Goal: Task Accomplishment & Management: Use online tool/utility

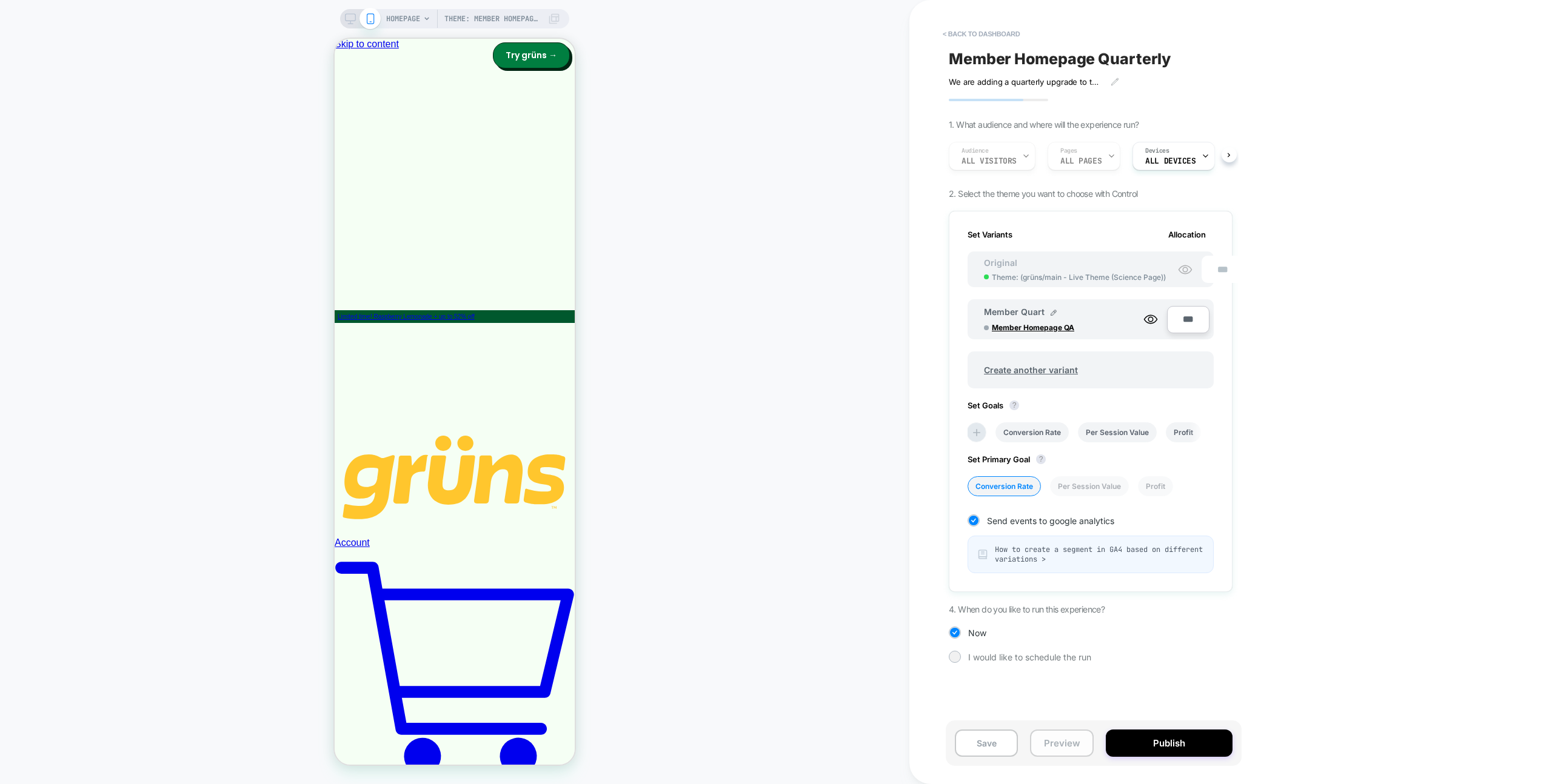
click at [1067, 740] on button "Preview" at bounding box center [1062, 743] width 63 height 28
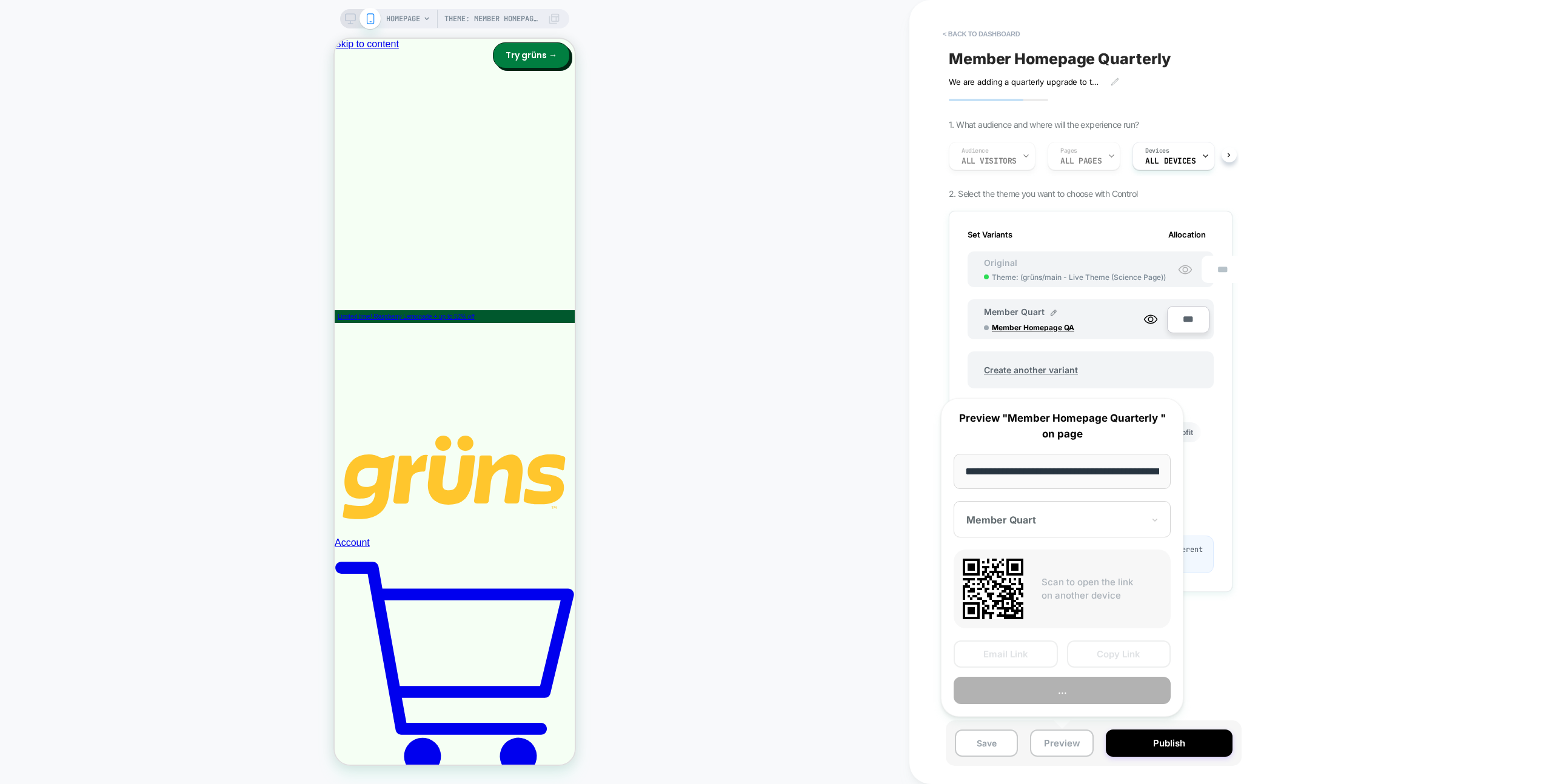
scroll to position [0, 58]
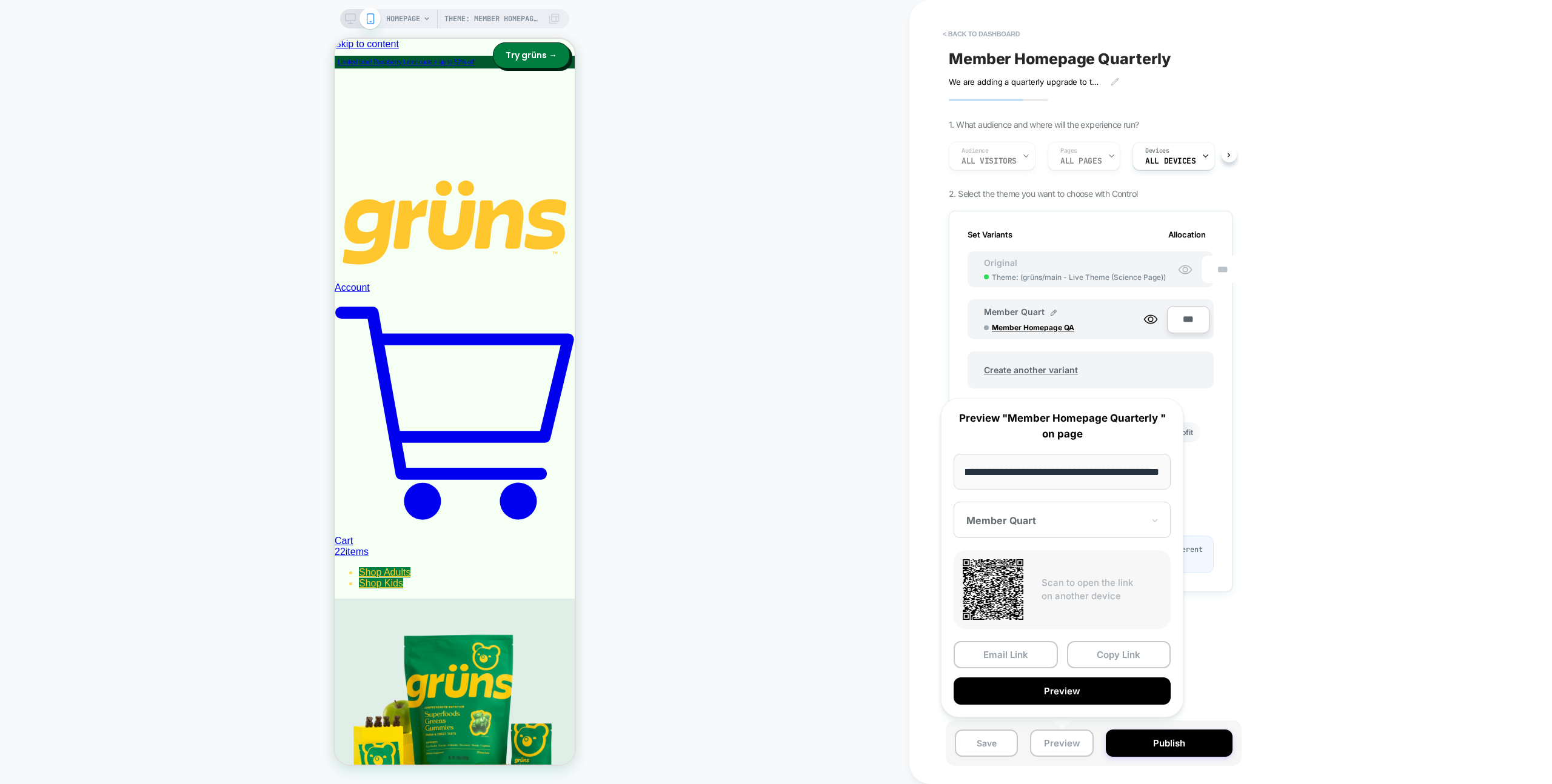
click at [833, 451] on div "Theme: Member Homepage QA HOMEPAGE Theme: Member Homepage QA" at bounding box center [455, 392] width 909 height 760
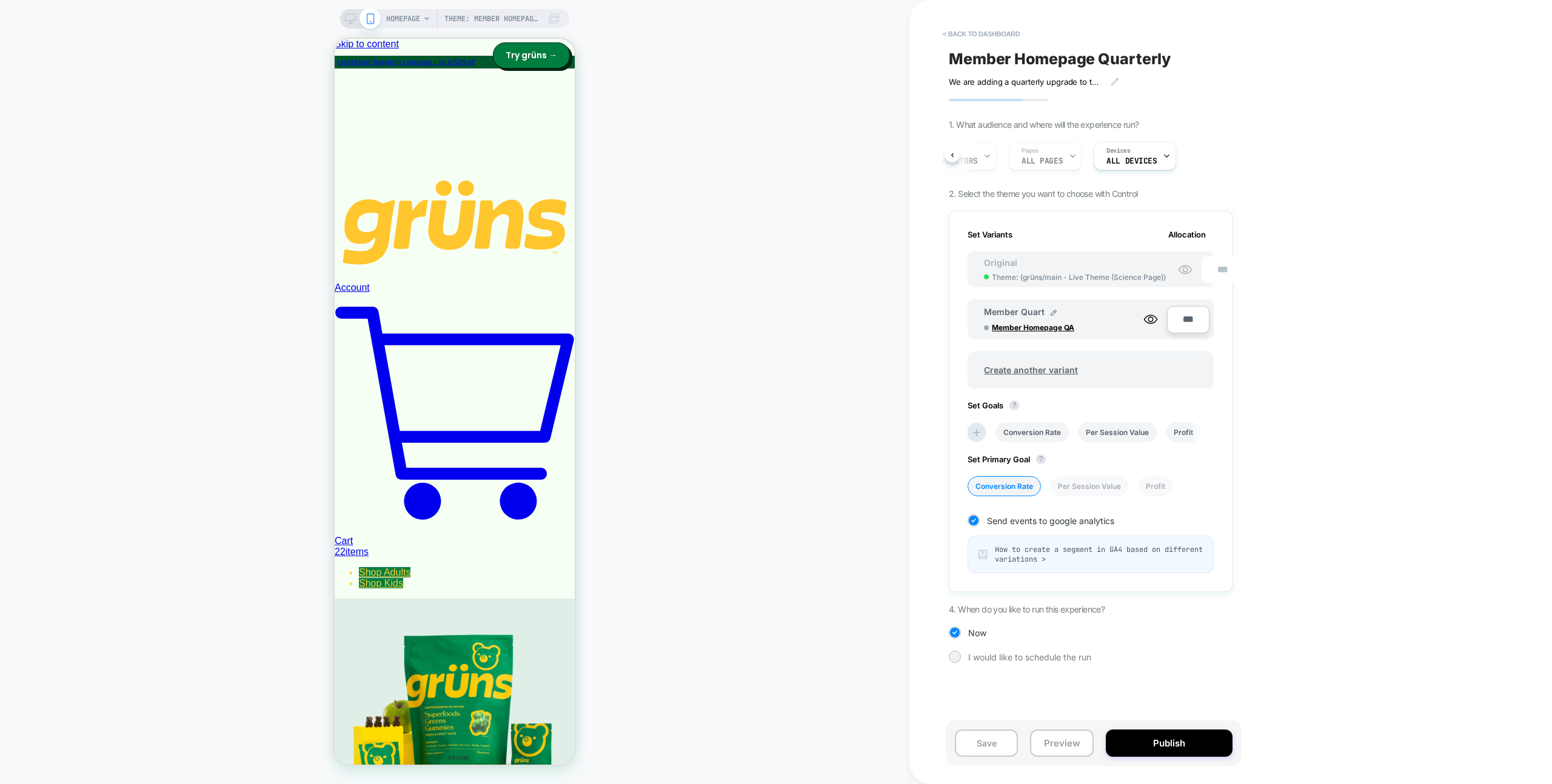
scroll to position [0, 0]
click at [1058, 740] on button "Preview" at bounding box center [1062, 743] width 63 height 28
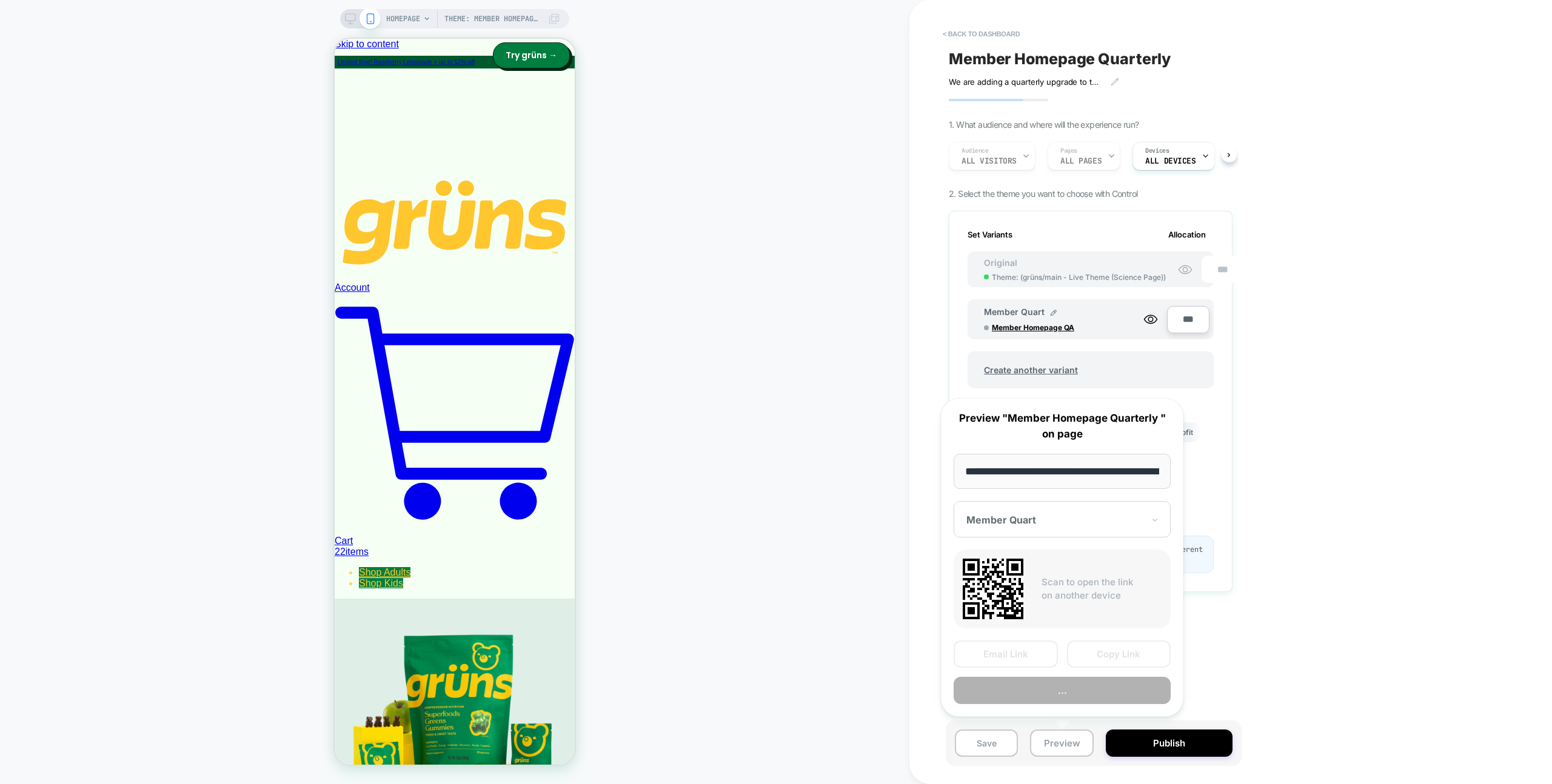
scroll to position [0, 58]
click at [1088, 662] on button "Copy Link" at bounding box center [1119, 655] width 104 height 28
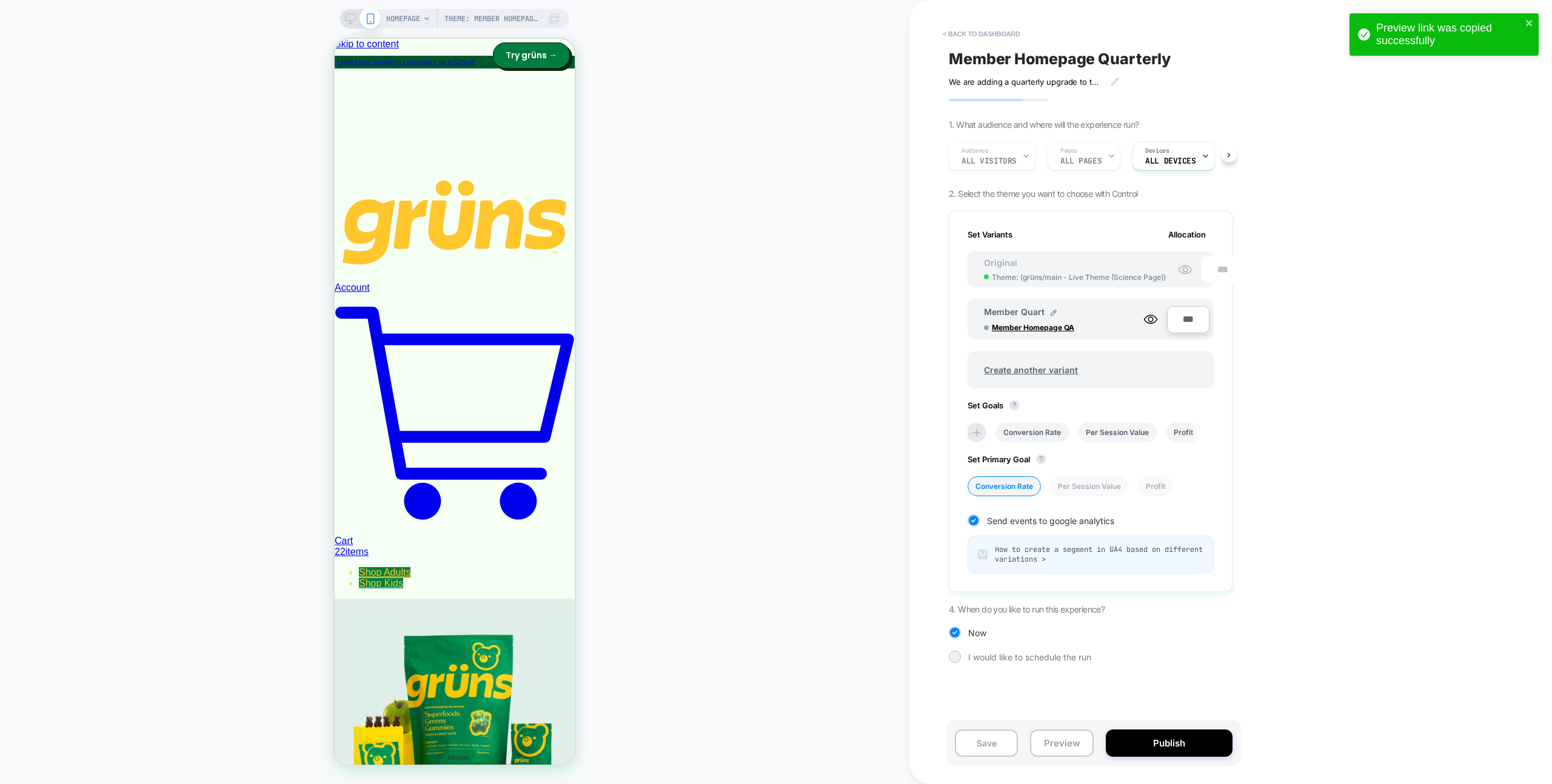
click at [1012, 21] on div "Member Homepage Quarterly We are adding a quarterly upgrade to the member homep…" at bounding box center [1091, 392] width 296 height 760
click at [1011, 26] on button "< back to dashboard" at bounding box center [981, 34] width 89 height 19
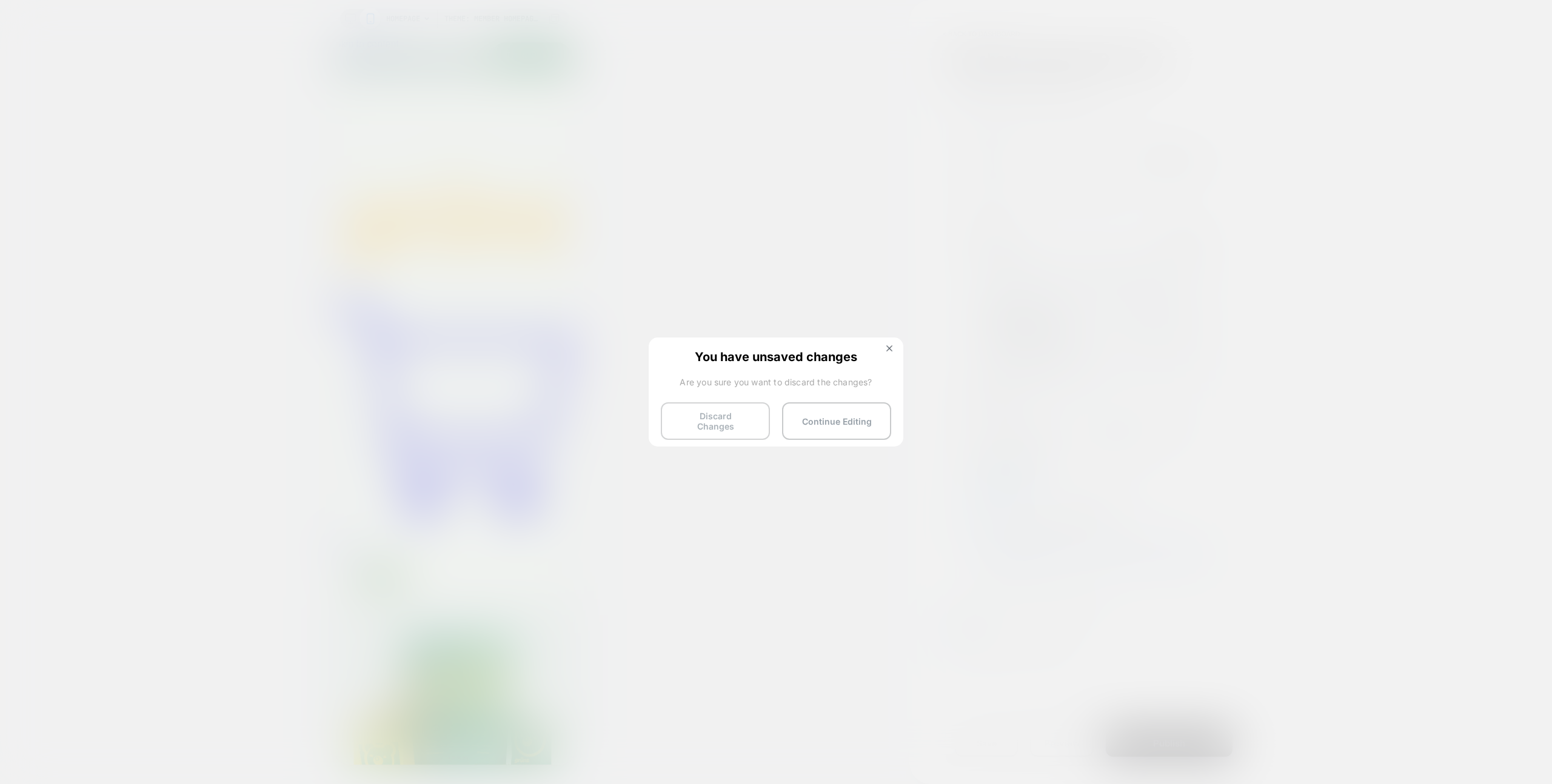
drag, startPoint x: 737, startPoint y: 397, endPoint x: 741, endPoint y: 402, distance: 6.4
click at [737, 397] on div "You have unsaved changes Are you sure you want to discard the changes? Discard …" at bounding box center [776, 391] width 255 height 107
click at [742, 405] on button "Discard Changes" at bounding box center [715, 421] width 109 height 38
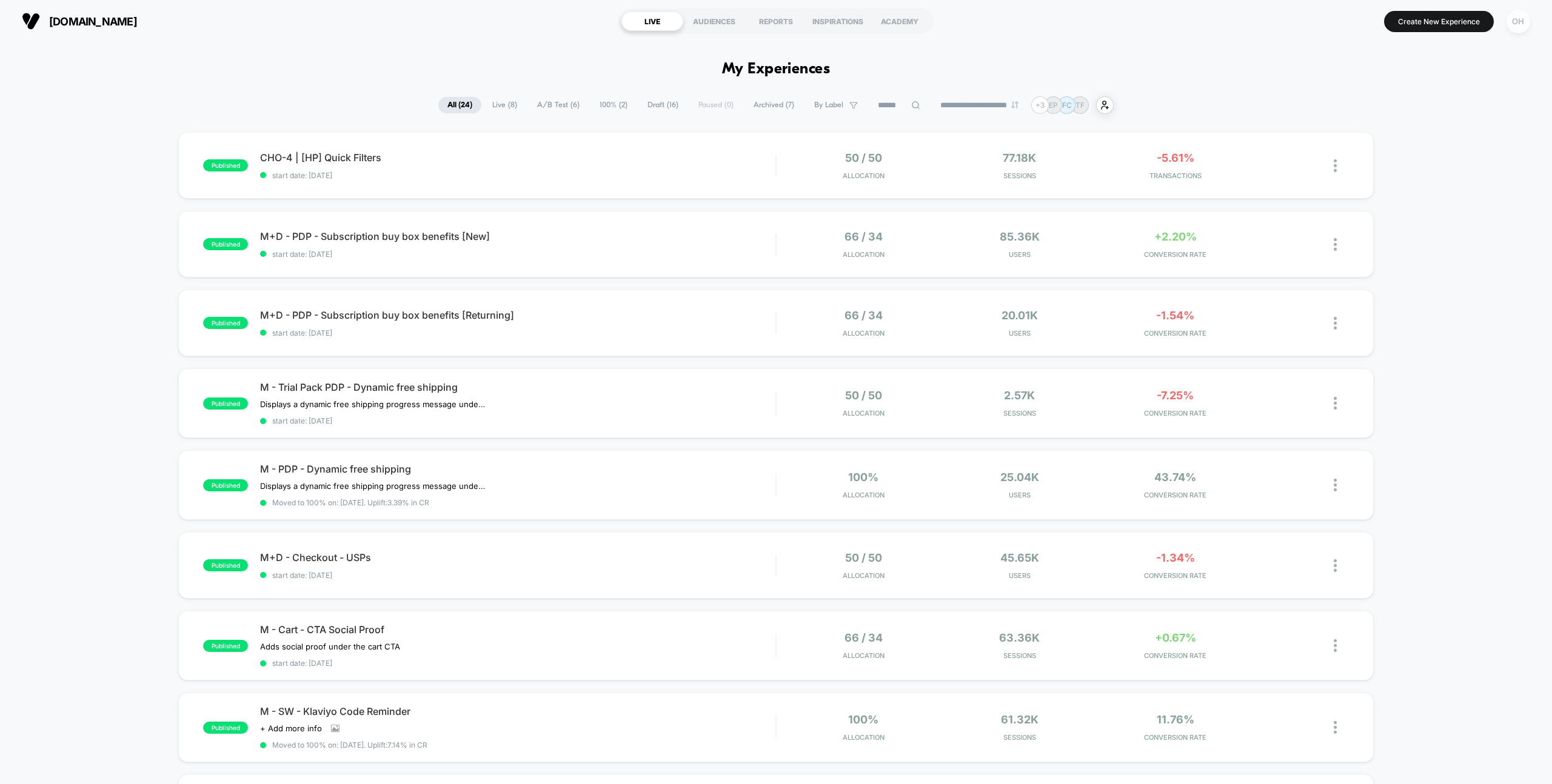
drag, startPoint x: 1515, startPoint y: 22, endPoint x: 1510, endPoint y: 28, distance: 7.8
click at [1515, 22] on div "OH" at bounding box center [1519, 21] width 24 height 24
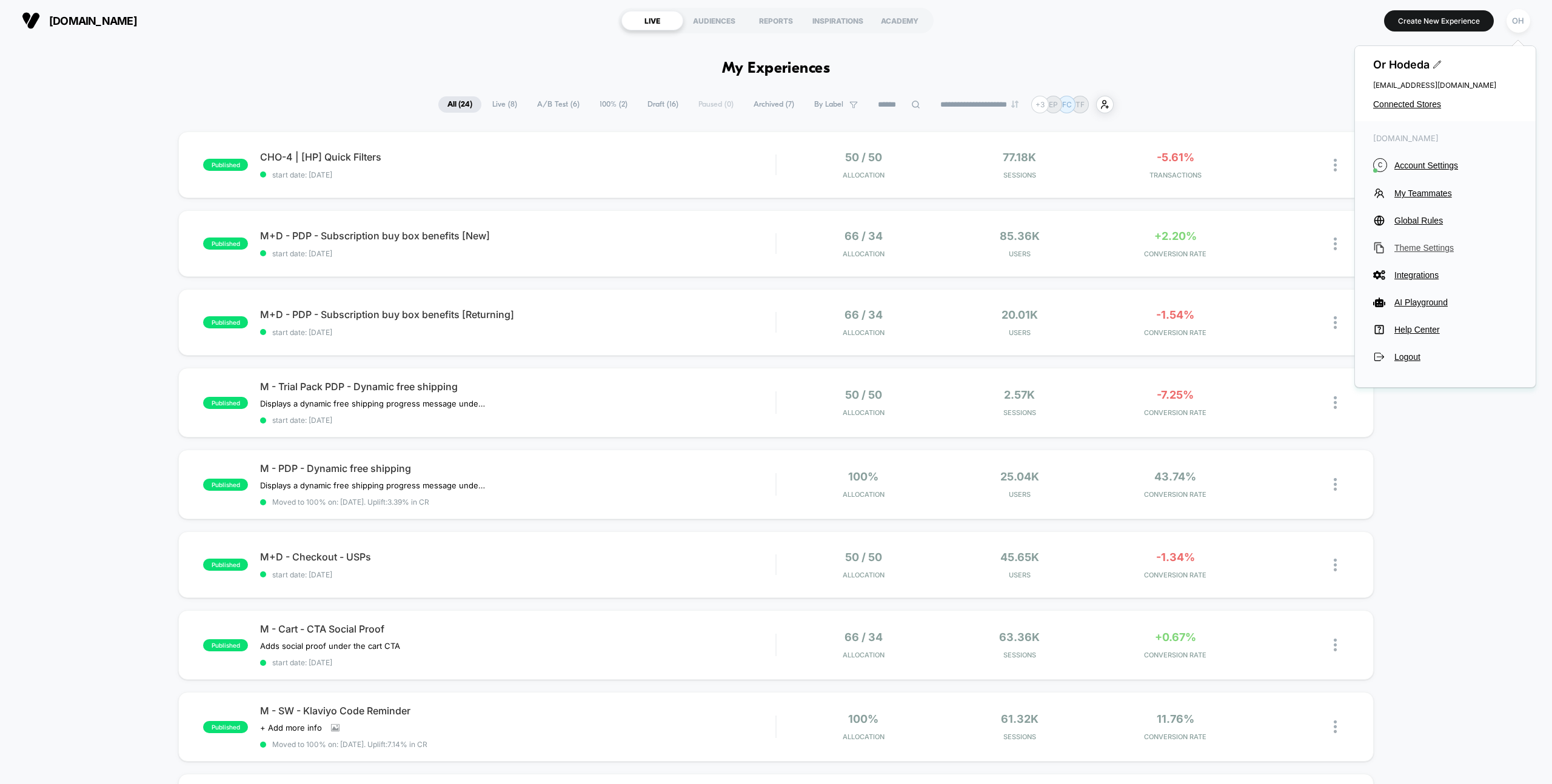
click at [1432, 248] on span "Theme Settings" at bounding box center [1456, 248] width 123 height 9
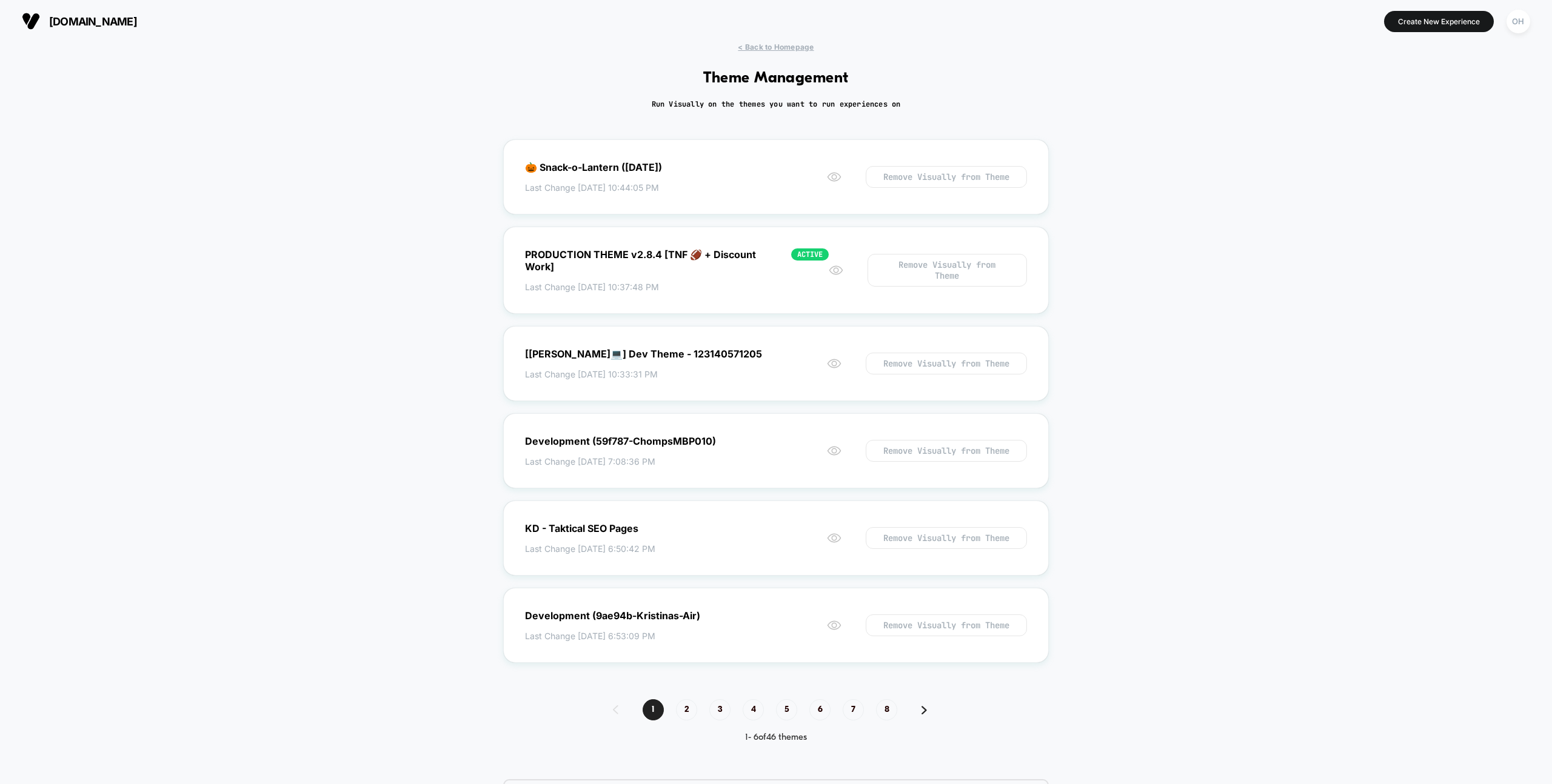
scroll to position [7, 0]
